Goal: Information Seeking & Learning: Learn about a topic

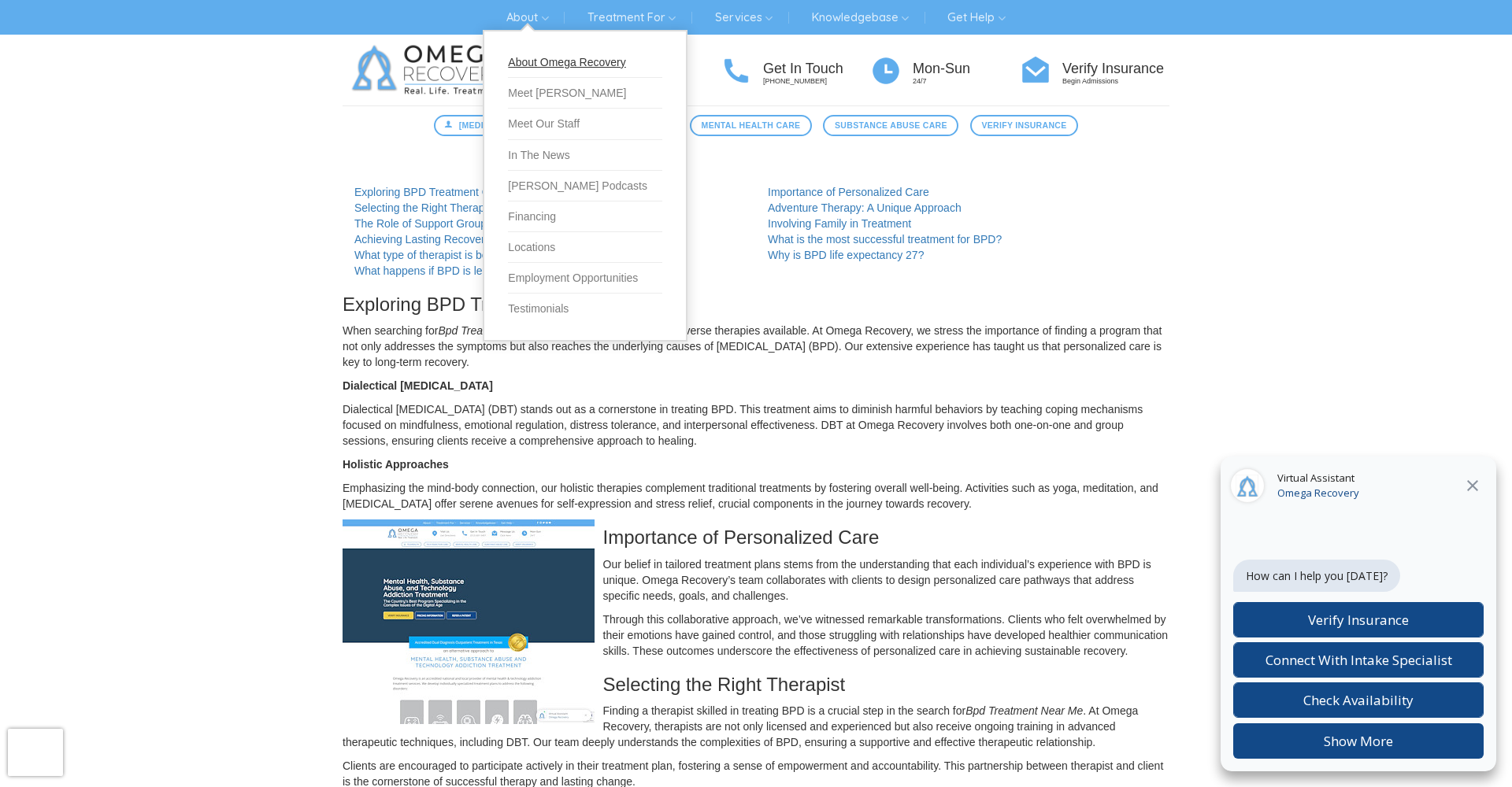
click at [548, 58] on link "About Omega Recovery" at bounding box center [584, 62] width 154 height 31
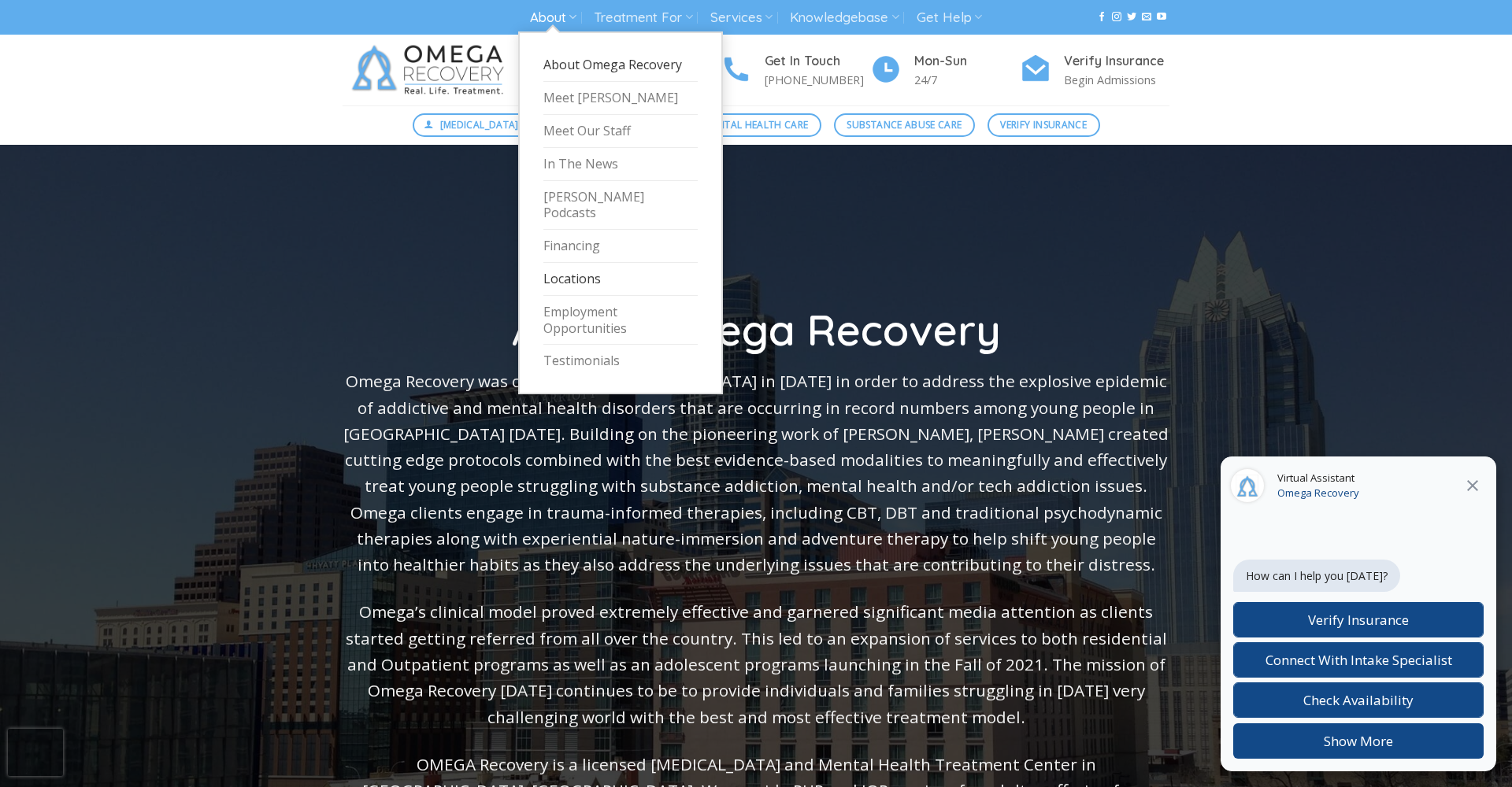
click at [564, 263] on link "Locations" at bounding box center [620, 279] width 154 height 33
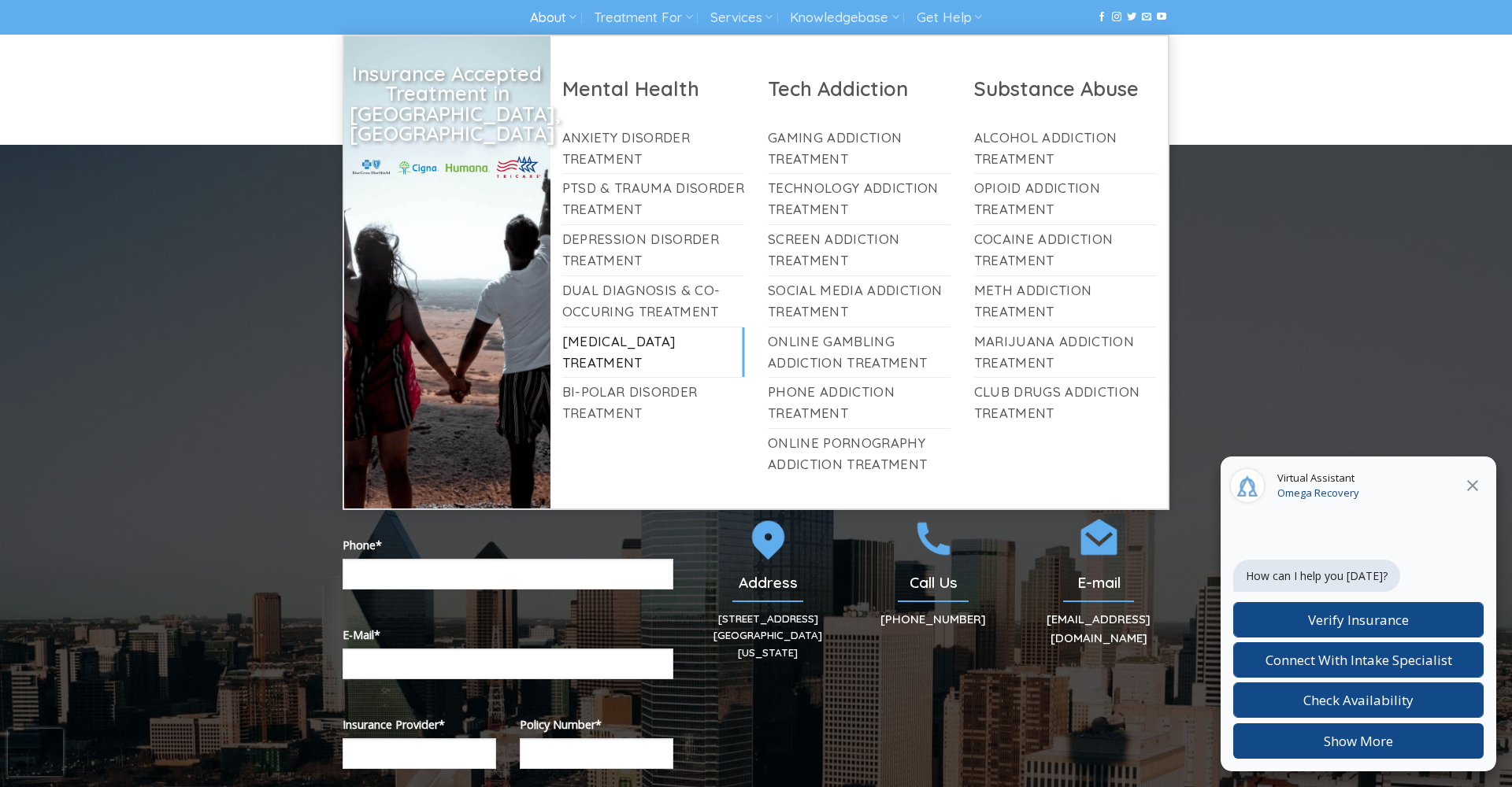
click at [612, 342] on link "[MEDICAL_DATA] Treatment" at bounding box center [653, 352] width 182 height 50
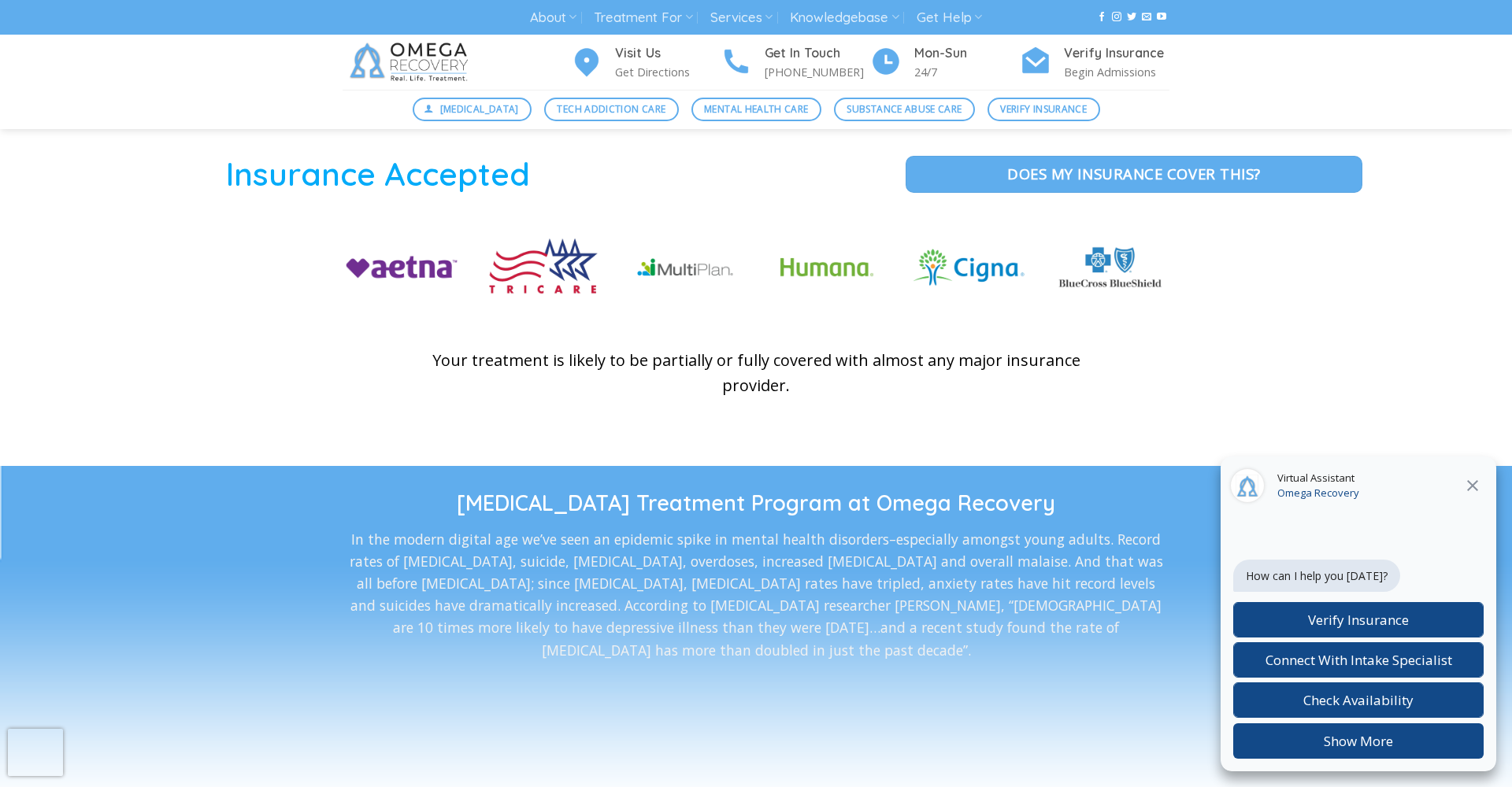
scroll to position [2250, 0]
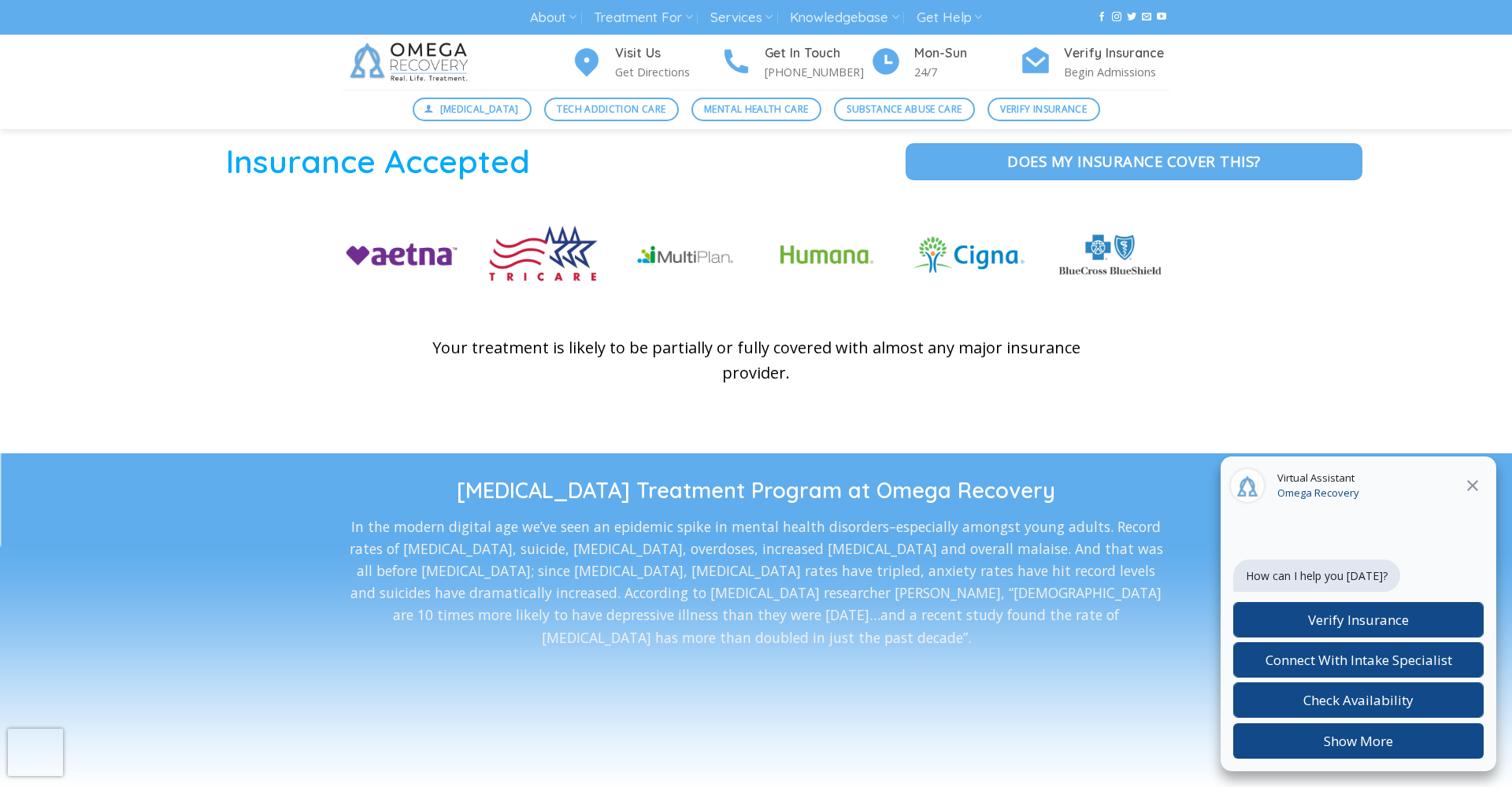
click at [1476, 481] on icon "Close" at bounding box center [1472, 485] width 11 height 11
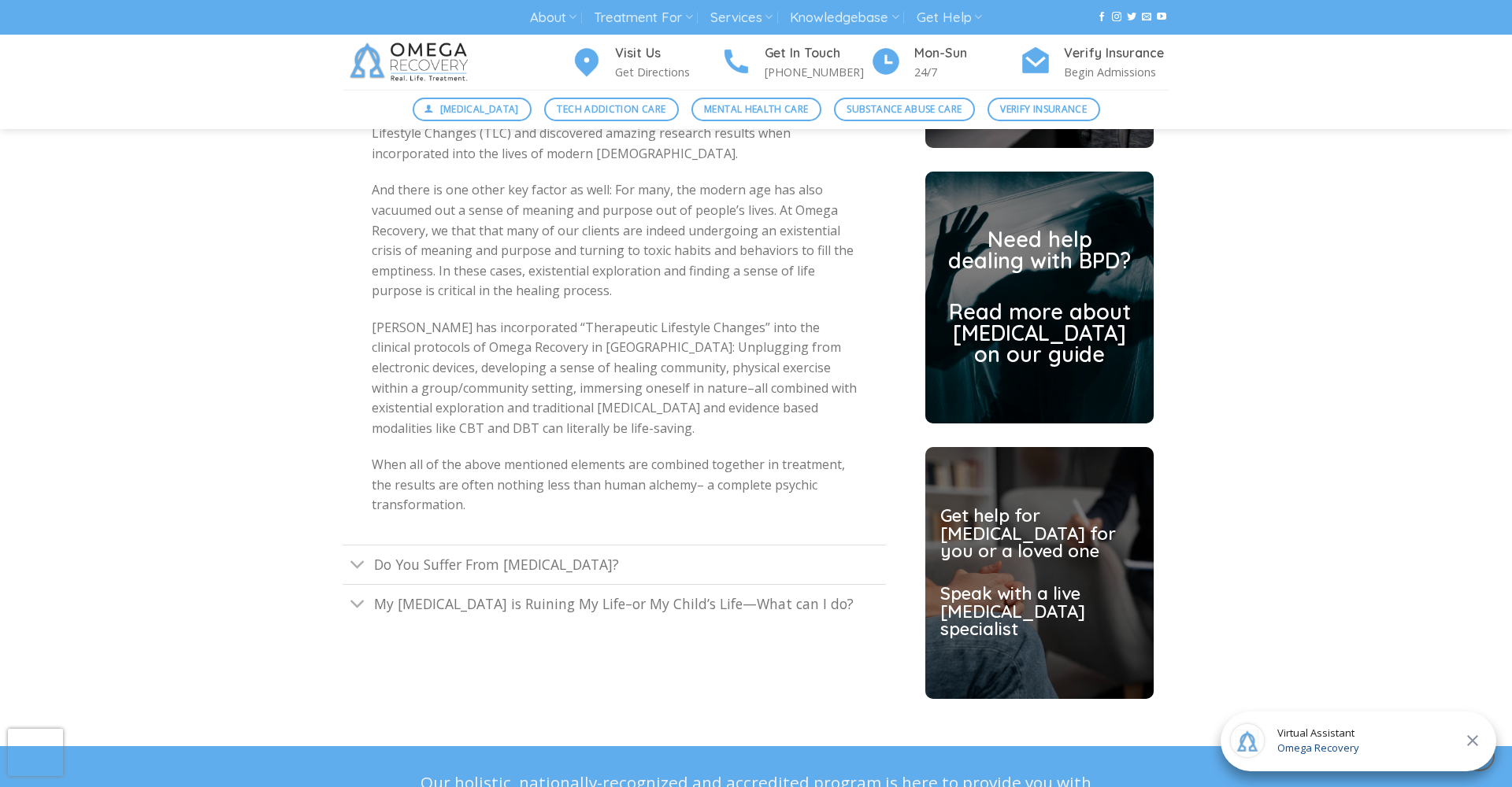
scroll to position [3772, 0]
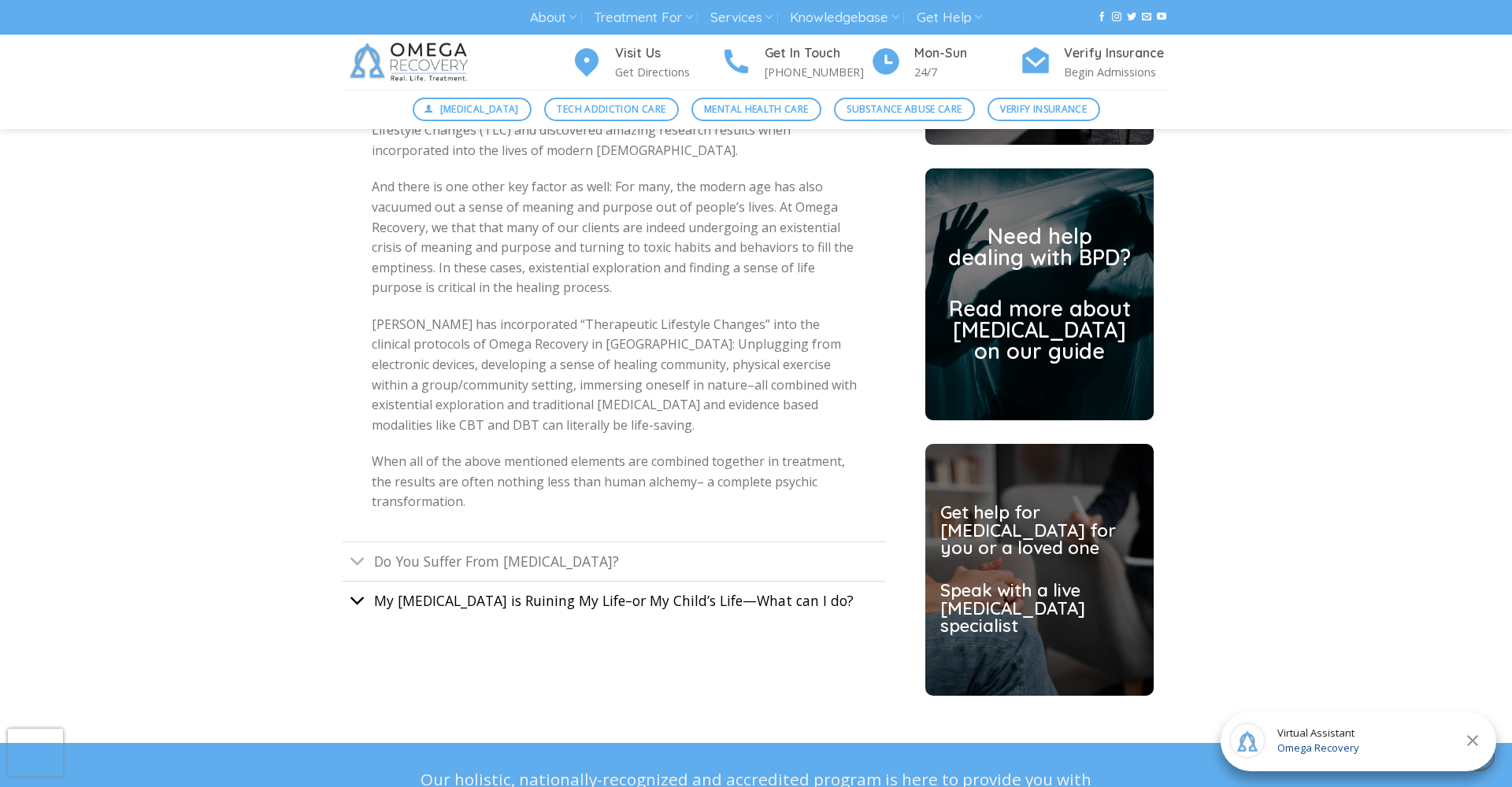
click at [355, 602] on icon "Toggle" at bounding box center [357, 601] width 16 height 29
